Goal: Task Accomplishment & Management: Manage account settings

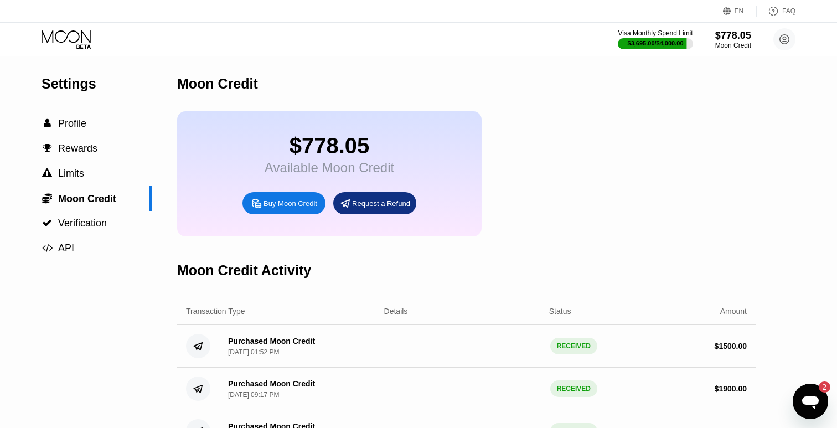
click at [430, 89] on div "Moon Credit" at bounding box center [466, 83] width 578 height 55
click at [90, 32] on icon at bounding box center [66, 36] width 49 height 13
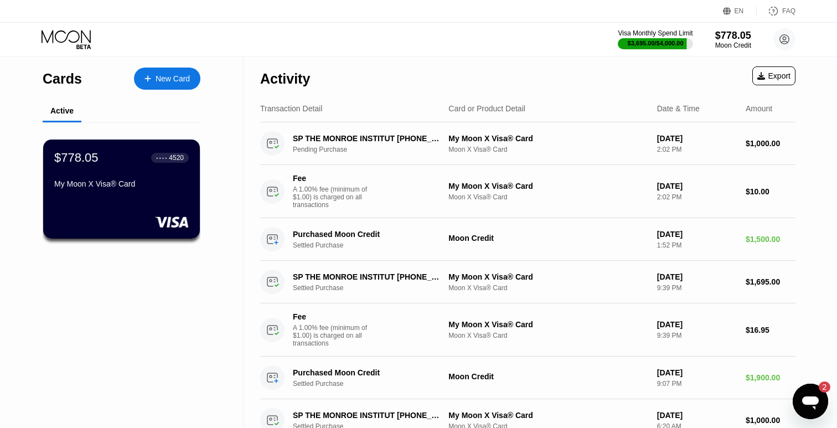
click at [130, 175] on div "$778.05 ● ● ● ● 4520 My Moon X Visa® Card" at bounding box center [121, 172] width 135 height 42
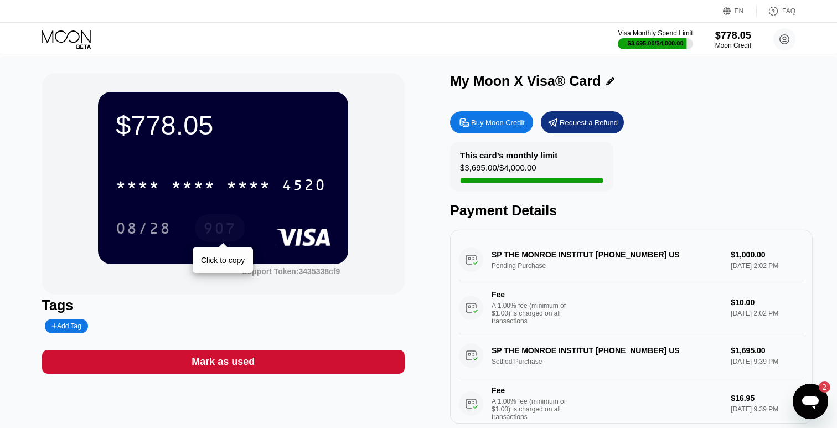
click at [227, 227] on div "907" at bounding box center [219, 230] width 33 height 18
